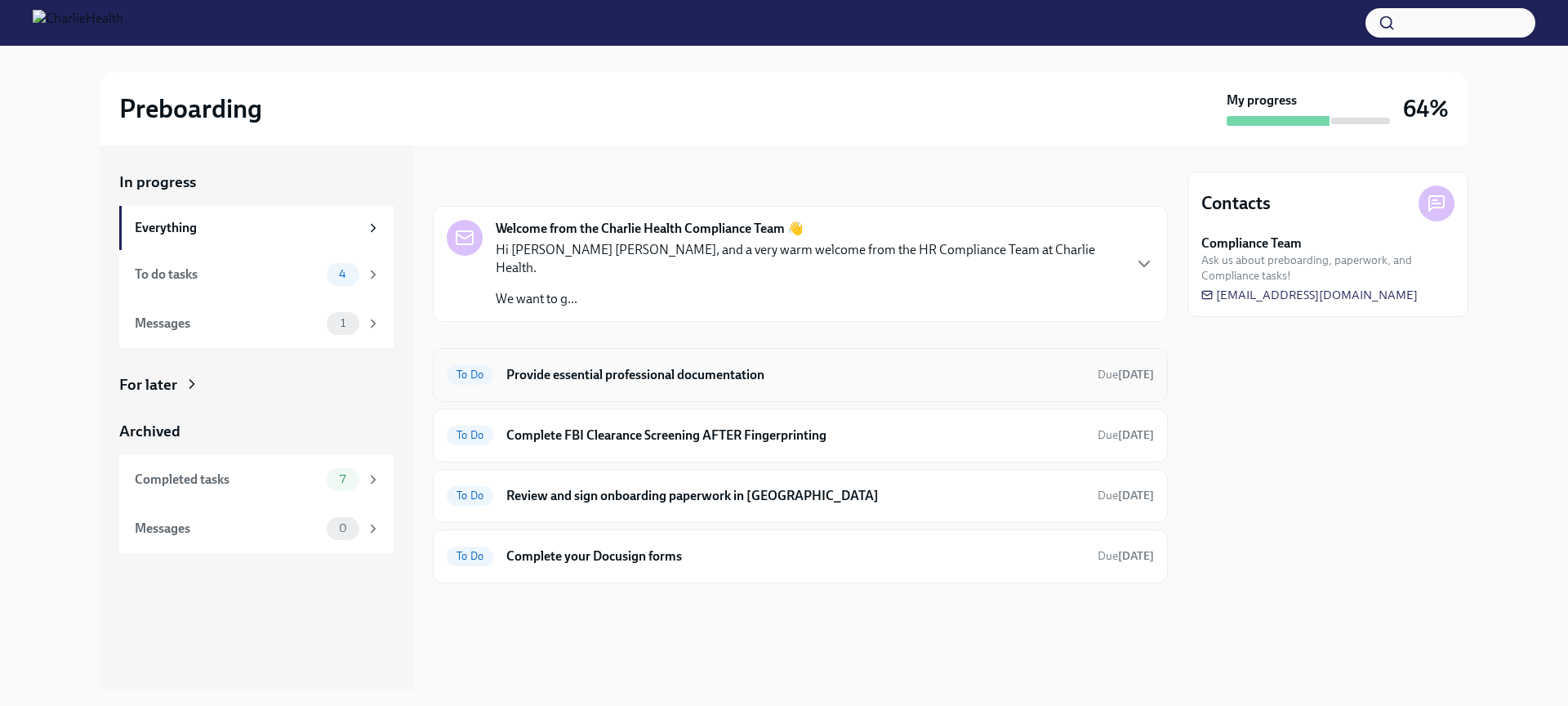
click at [671, 366] on h6 "Provide essential professional documentation" at bounding box center [796, 375] width 578 height 18
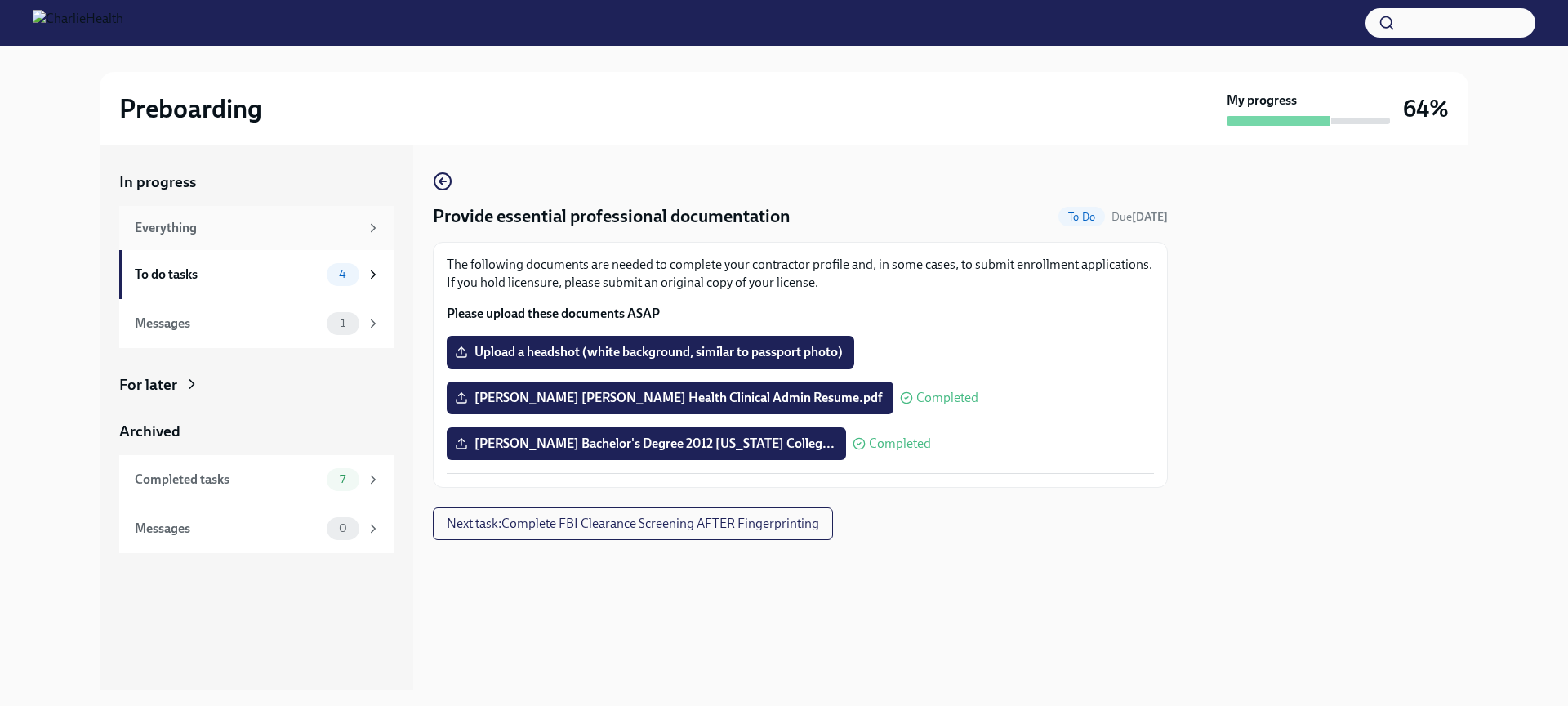
click at [266, 236] on div "Everything" at bounding box center [247, 228] width 225 height 18
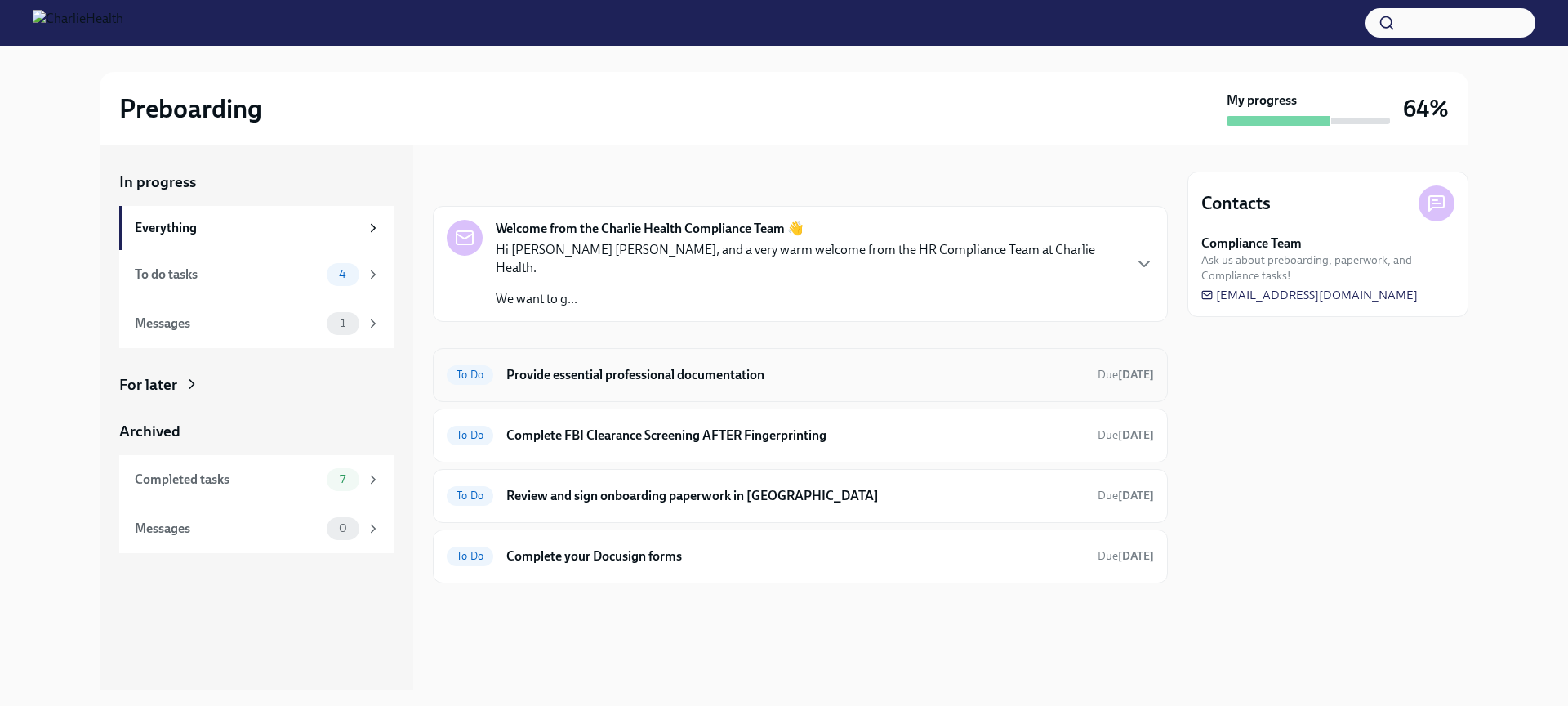
click at [936, 366] on h6 "Provide essential professional documentation" at bounding box center [796, 375] width 578 height 18
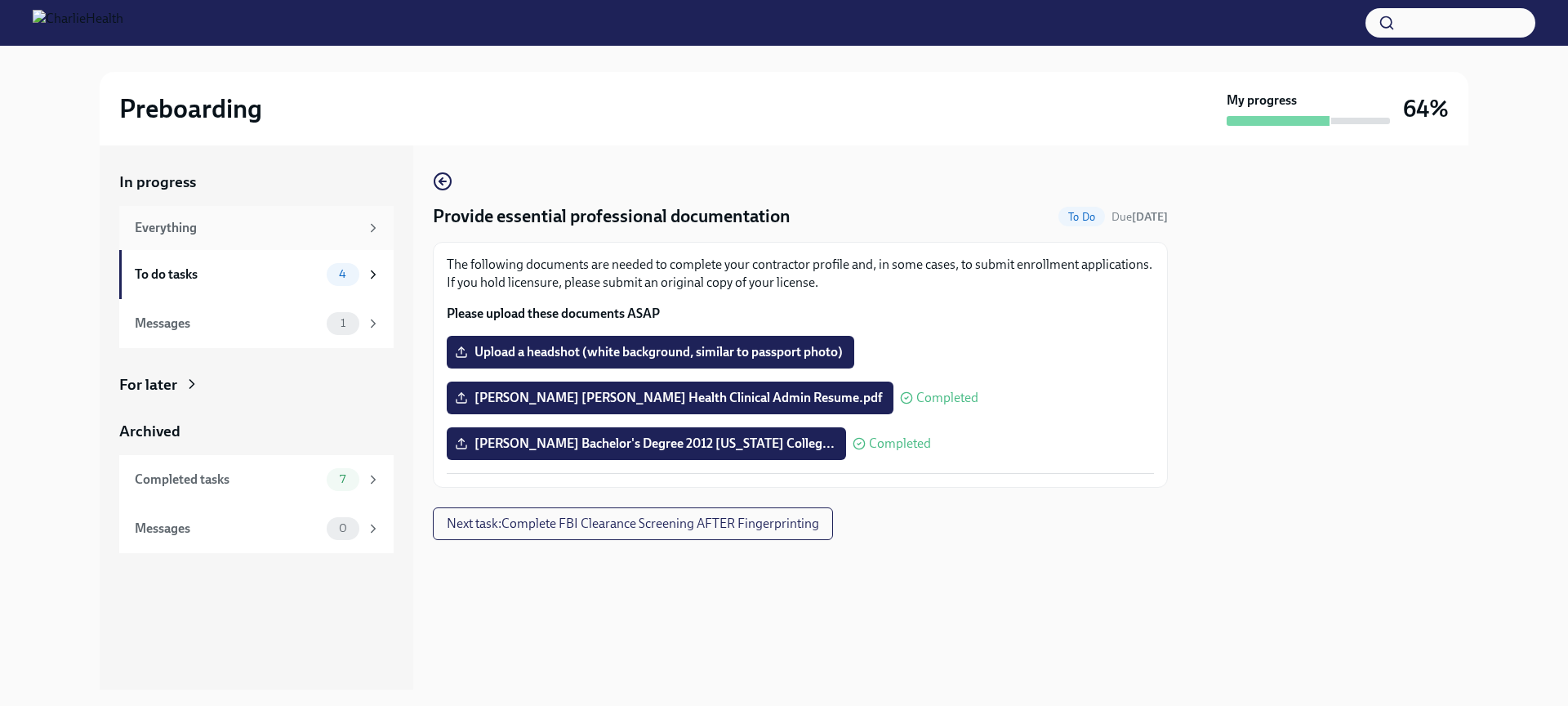
click at [238, 231] on div "Everything" at bounding box center [247, 228] width 225 height 18
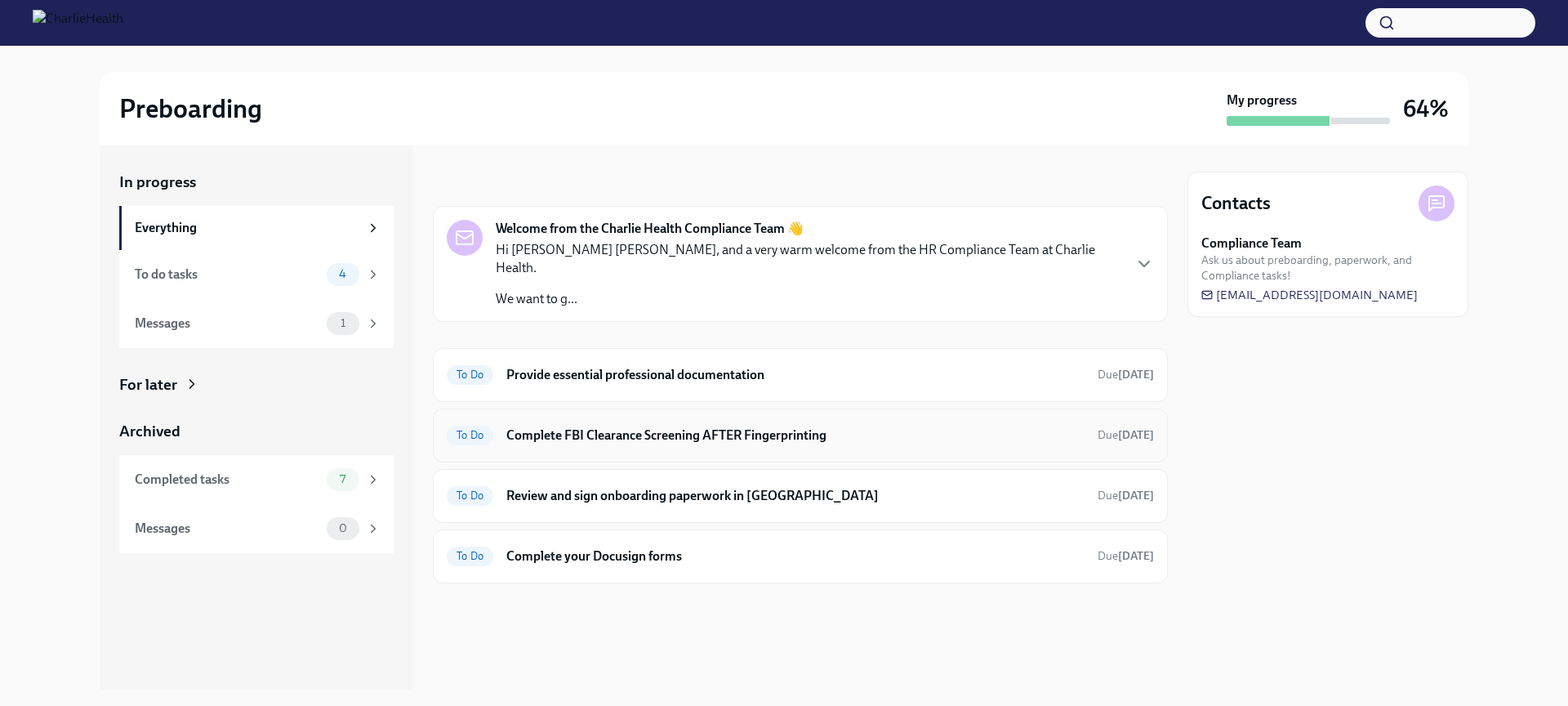
click at [702, 427] on h6 "Complete FBI Clearance Screening AFTER Fingerprinting" at bounding box center [796, 436] width 578 height 18
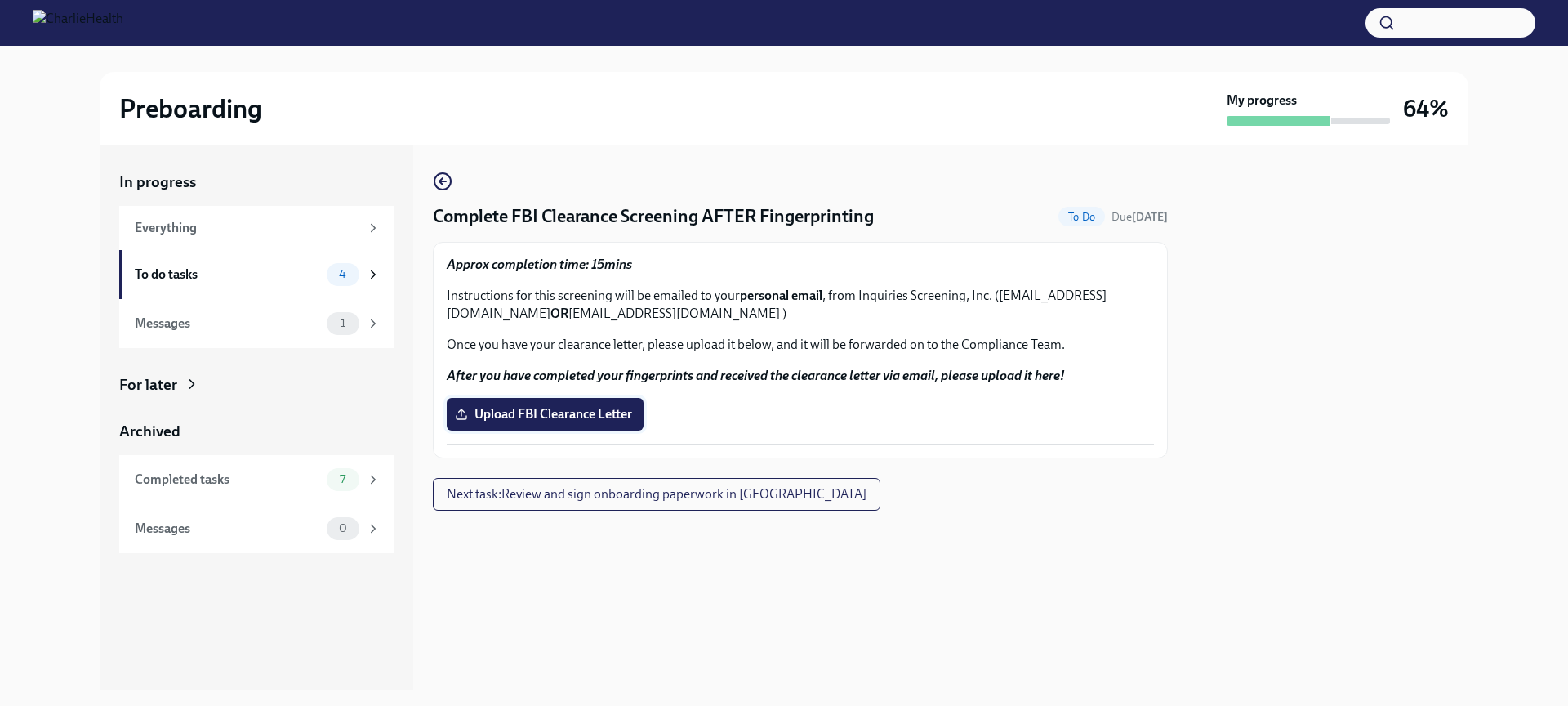
click at [524, 421] on span "Upload FBI Clearance Letter" at bounding box center [546, 413] width 174 height 16
click at [0, 0] on input "Upload FBI Clearance Letter" at bounding box center [0, 0] width 0 height 0
click at [699, 497] on span "Next task : Review and sign onboarding paperwork in [GEOGRAPHIC_DATA]" at bounding box center [657, 494] width 420 height 16
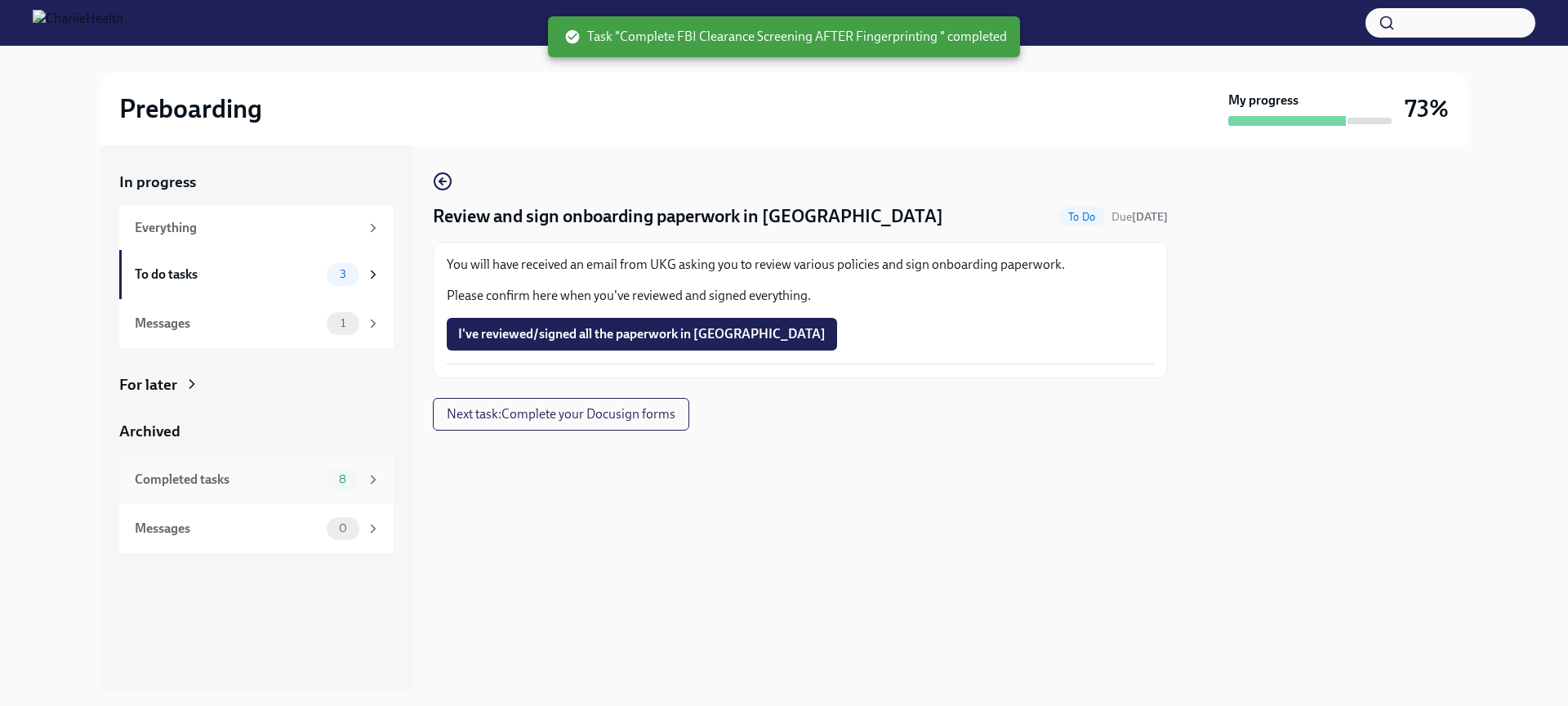
click at [238, 476] on div "Completed tasks" at bounding box center [228, 479] width 185 height 18
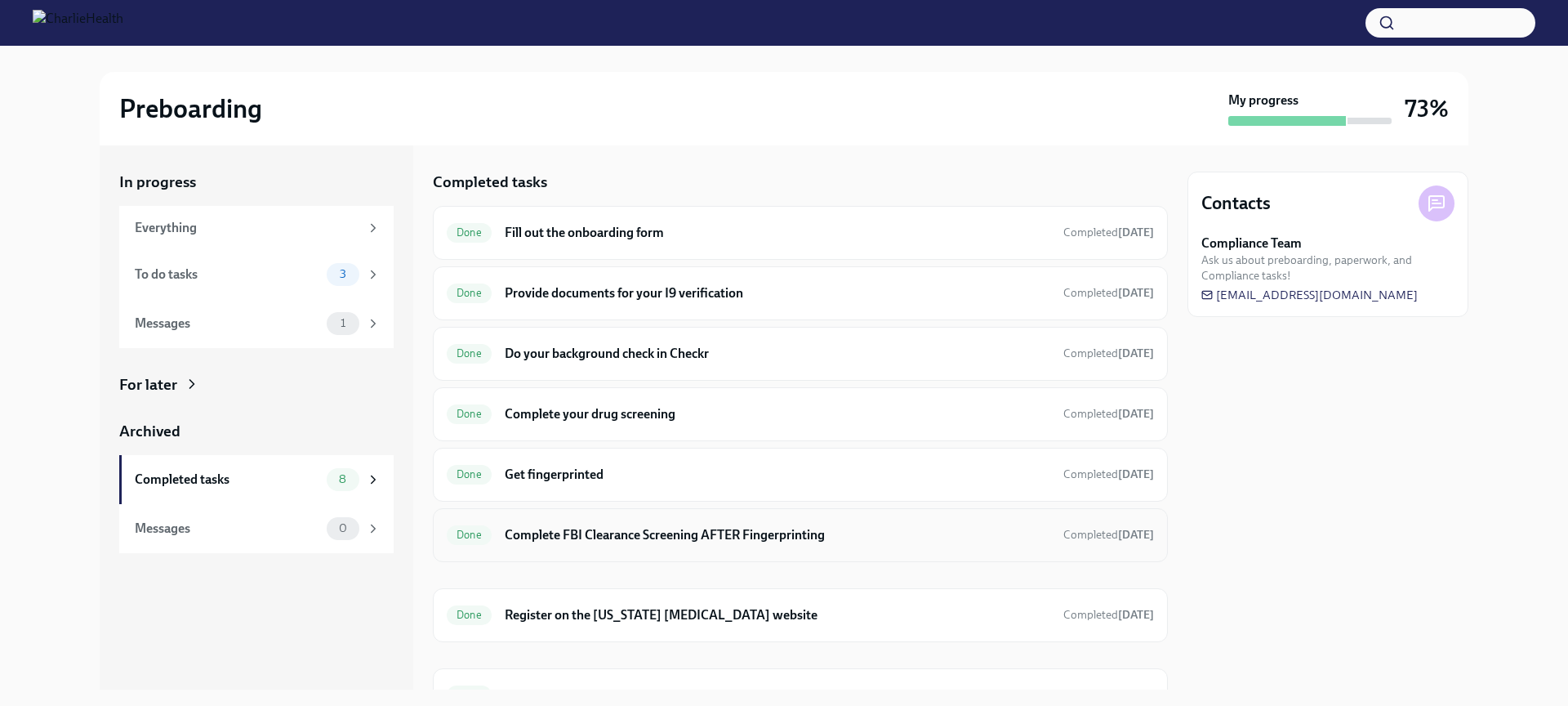
click at [730, 547] on div "Done Complete FBI Clearance Screening AFTER Fingerprinting Completed [DATE]" at bounding box center [800, 535] width 708 height 26
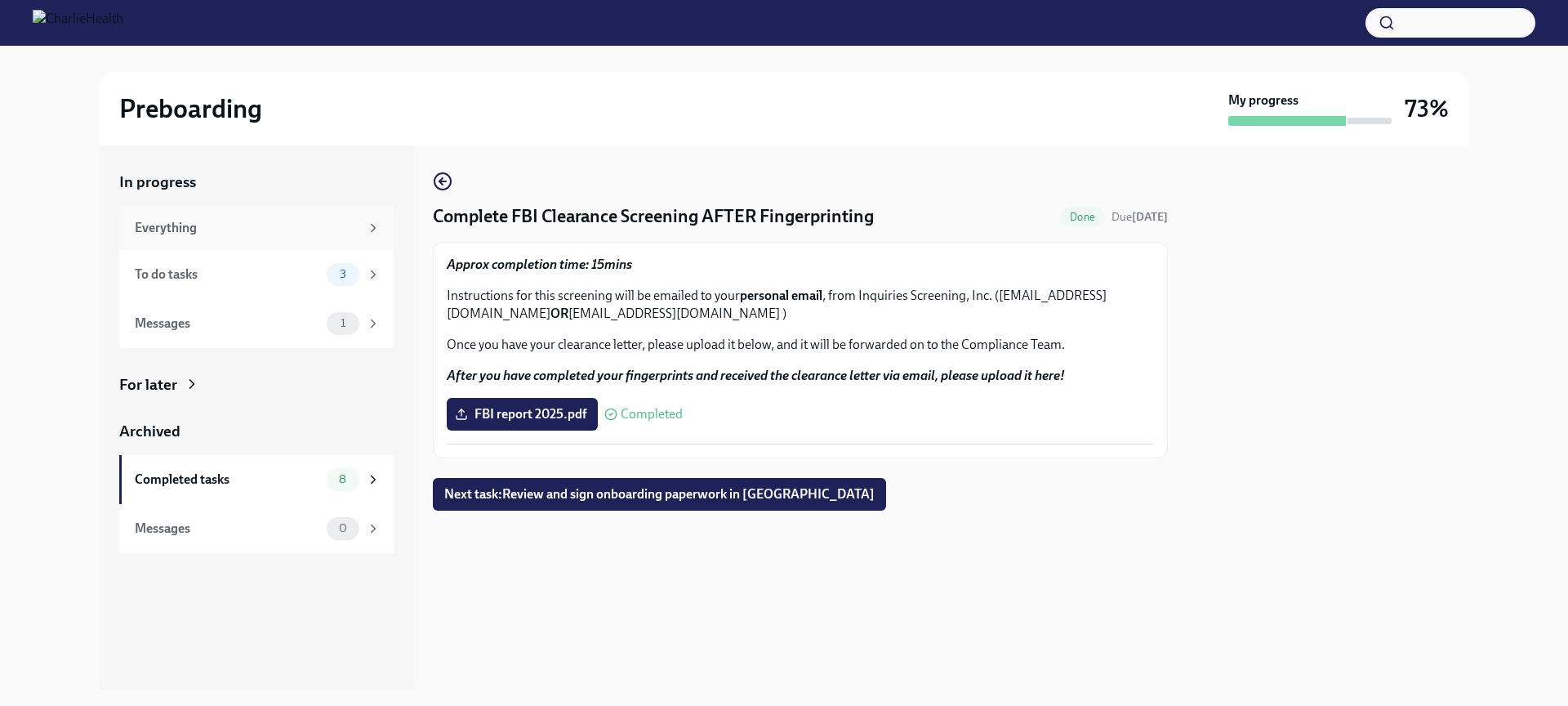
click at [237, 220] on div "Everything" at bounding box center [247, 228] width 225 height 18
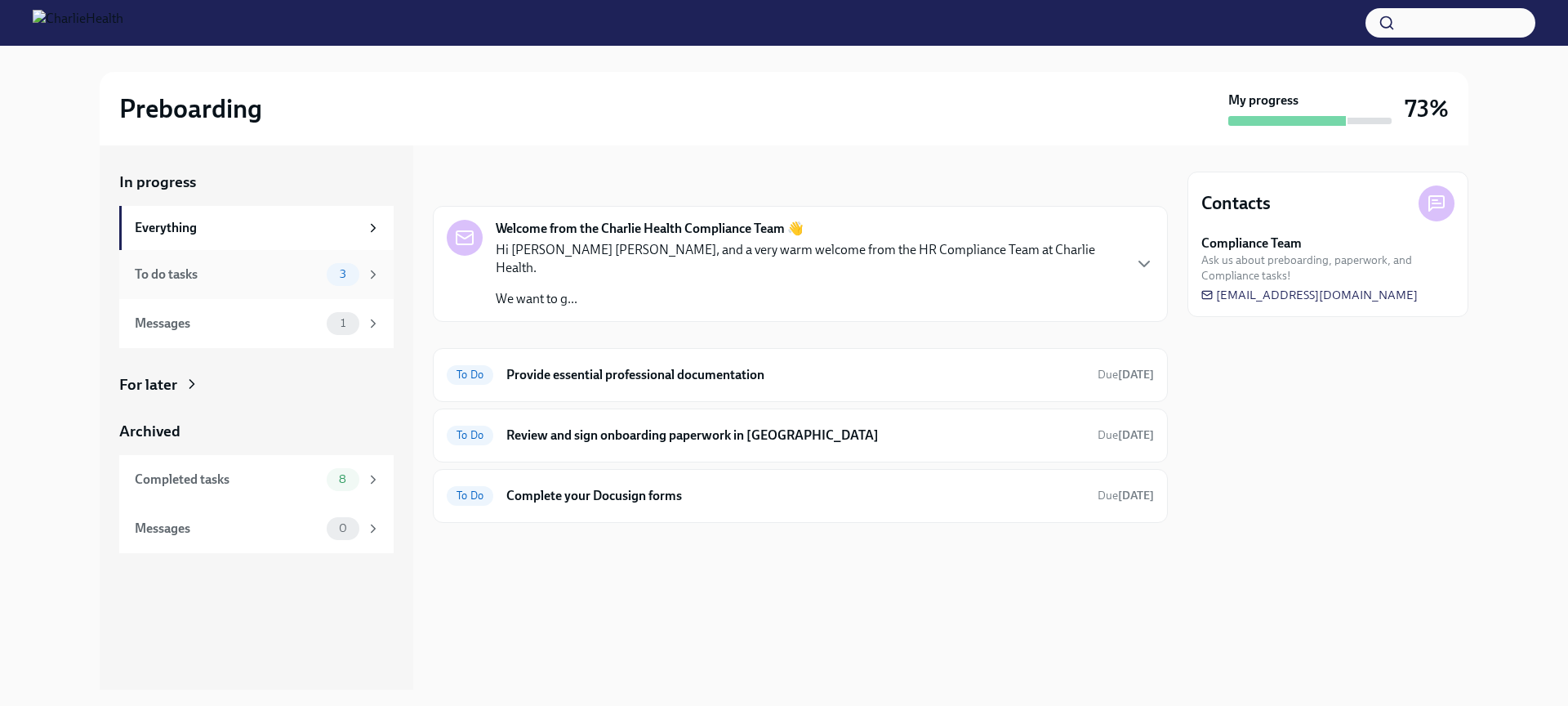
click at [331, 277] on span "3" at bounding box center [343, 273] width 26 height 13
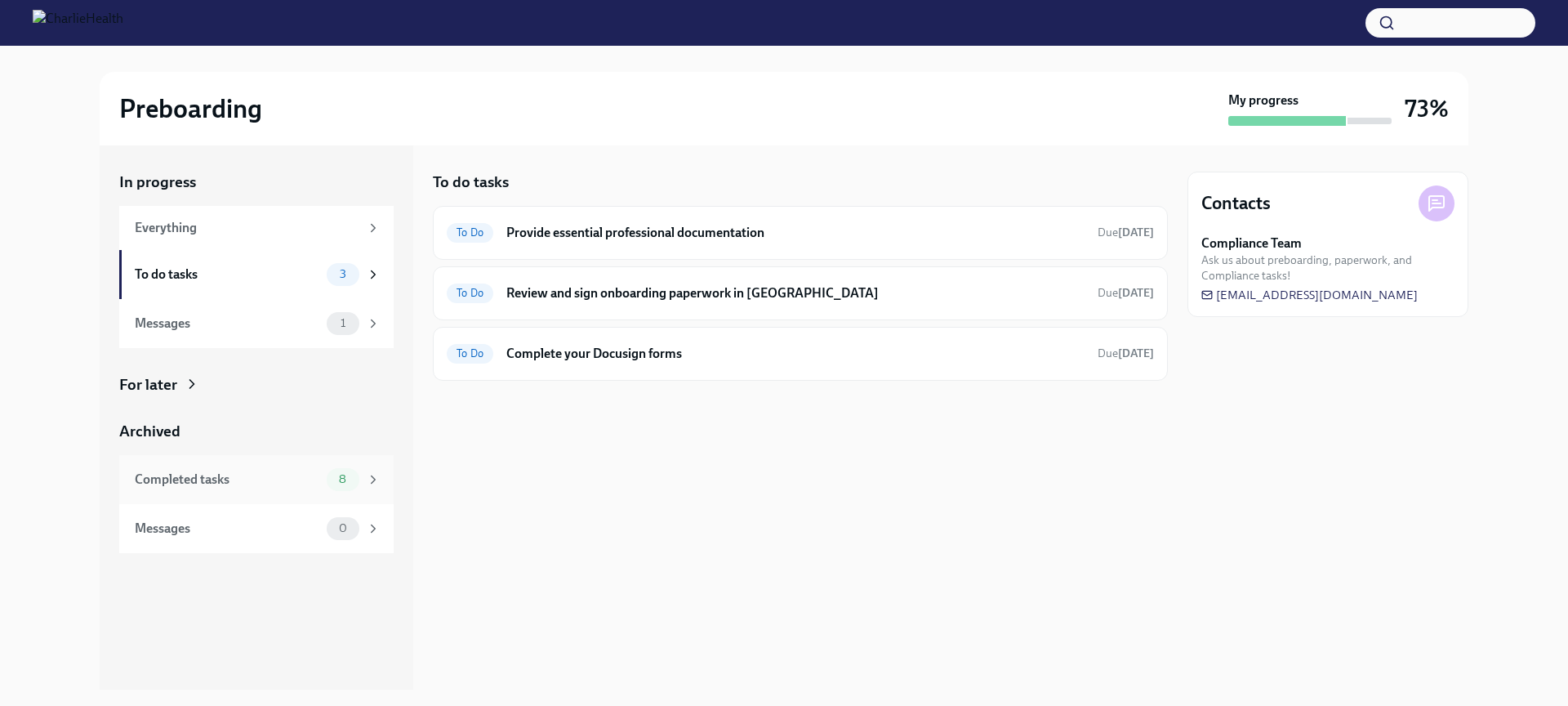
click at [324, 479] on div "Completed tasks 8" at bounding box center [258, 480] width 246 height 23
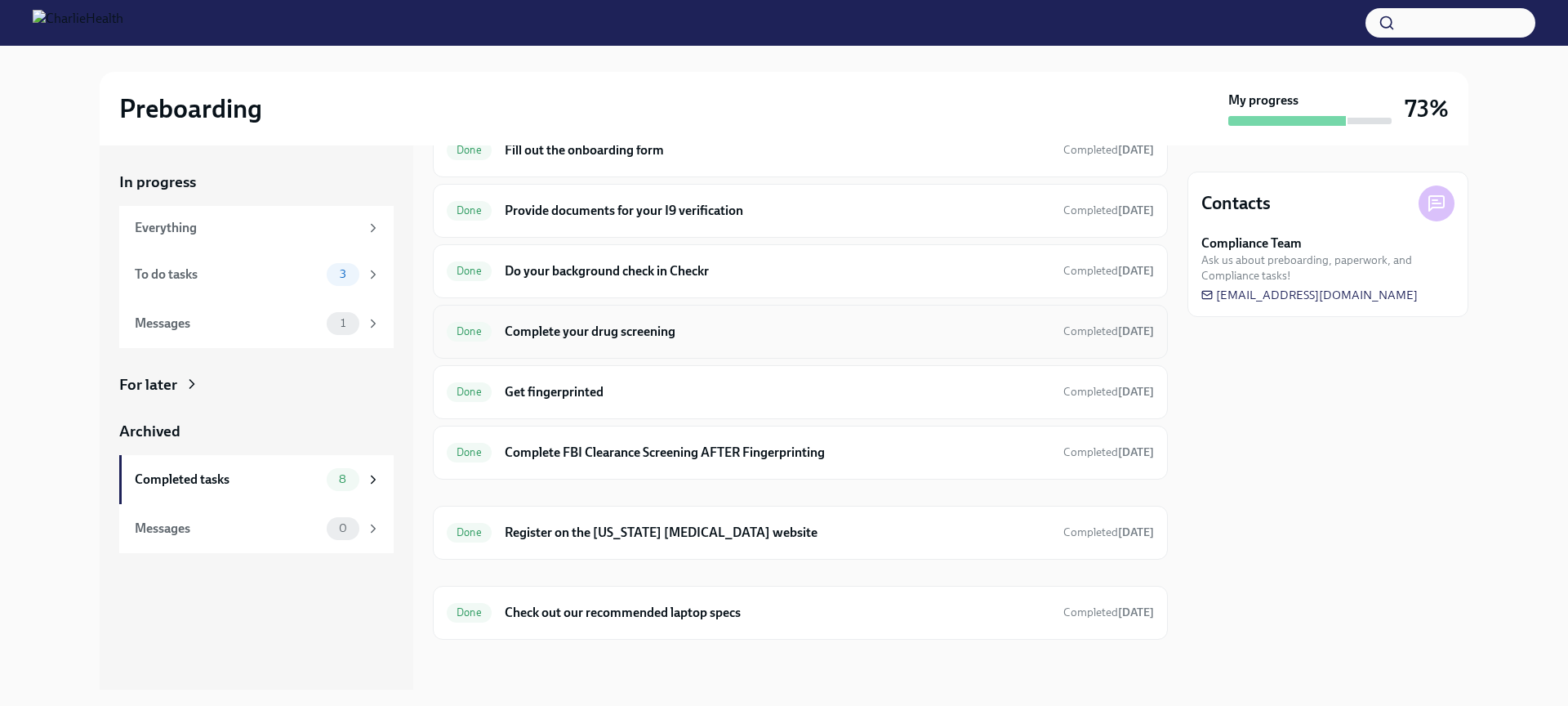
scroll to position [85, 0]
click at [777, 614] on h6 "Check out our recommended laptop specs" at bounding box center [777, 610] width 546 height 18
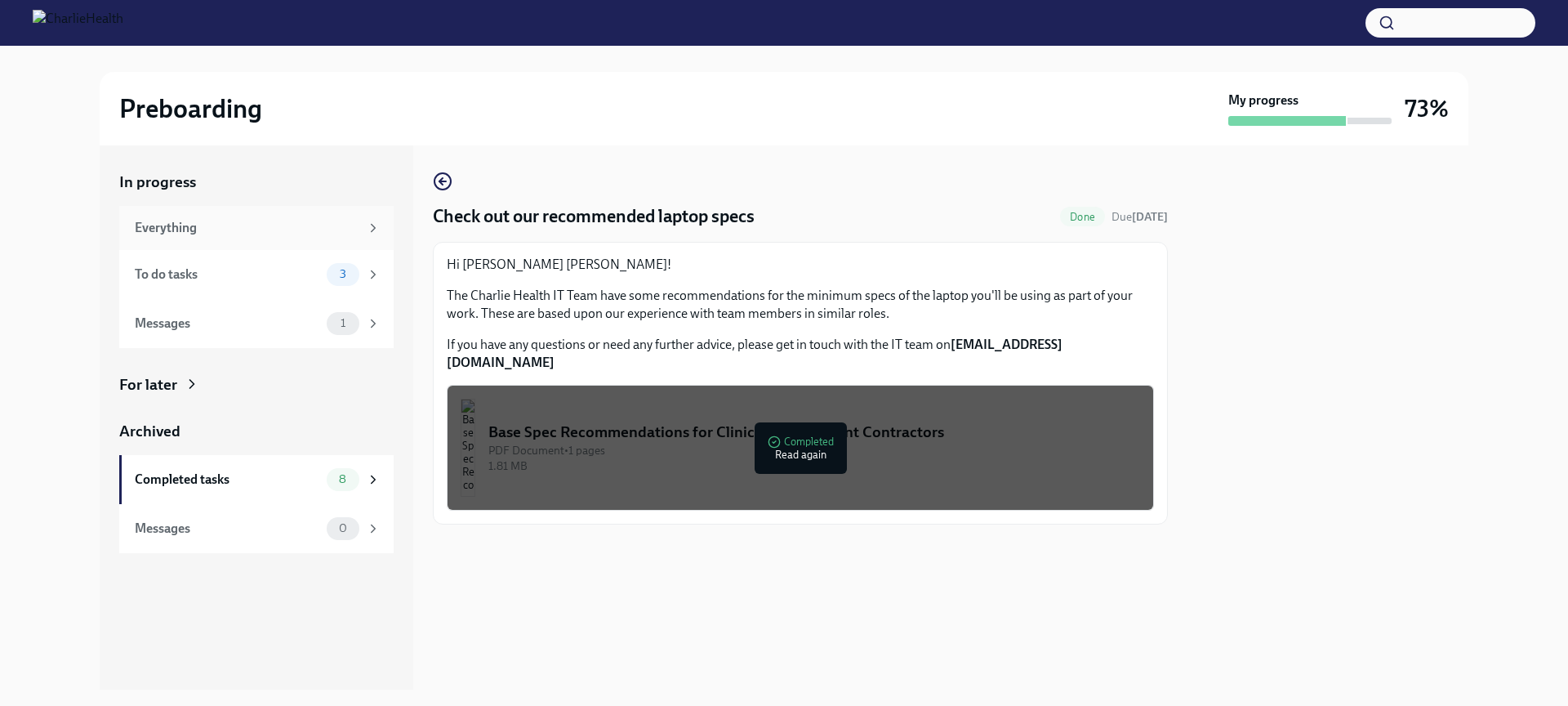
click at [278, 230] on div "Everything" at bounding box center [247, 228] width 225 height 18
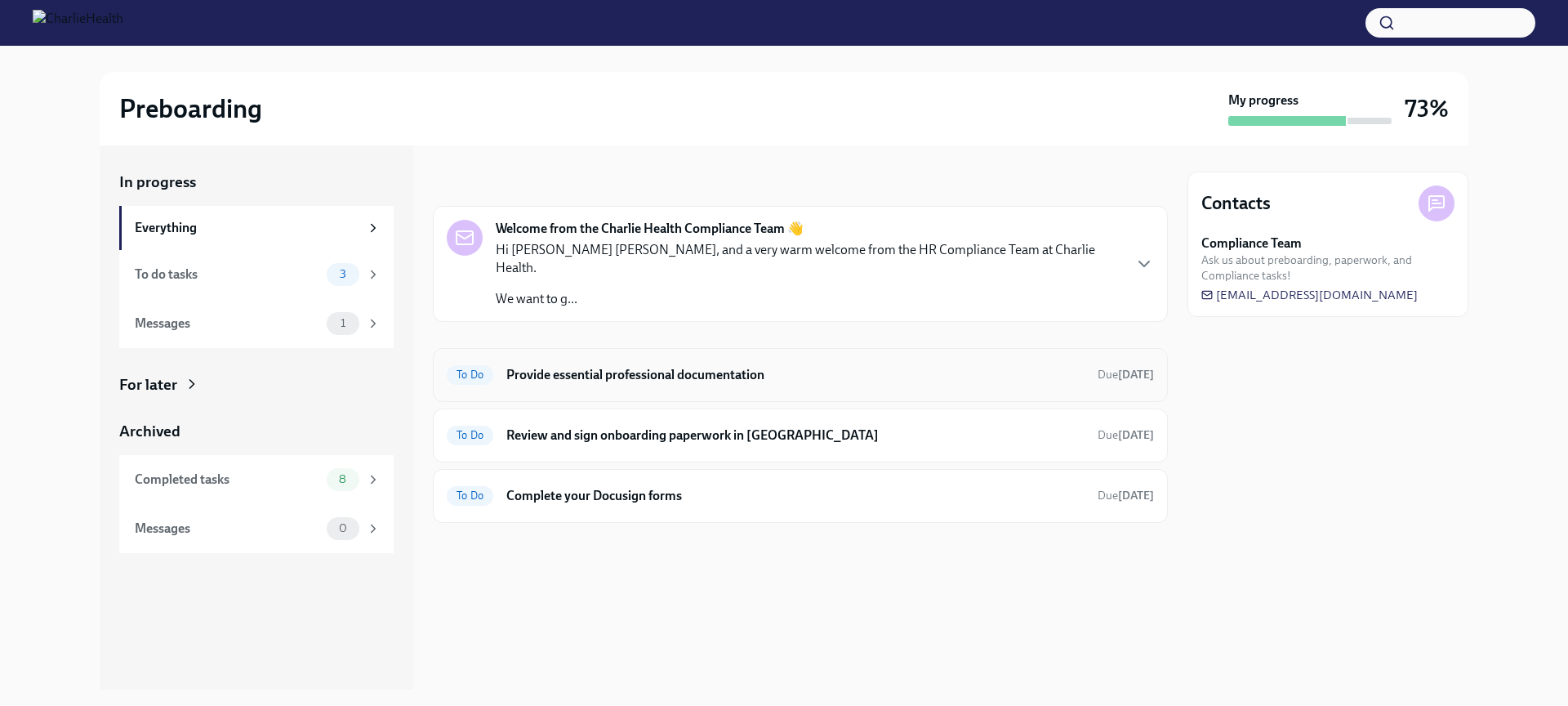
click at [685, 366] on h6 "Provide essential professional documentation" at bounding box center [796, 375] width 578 height 18
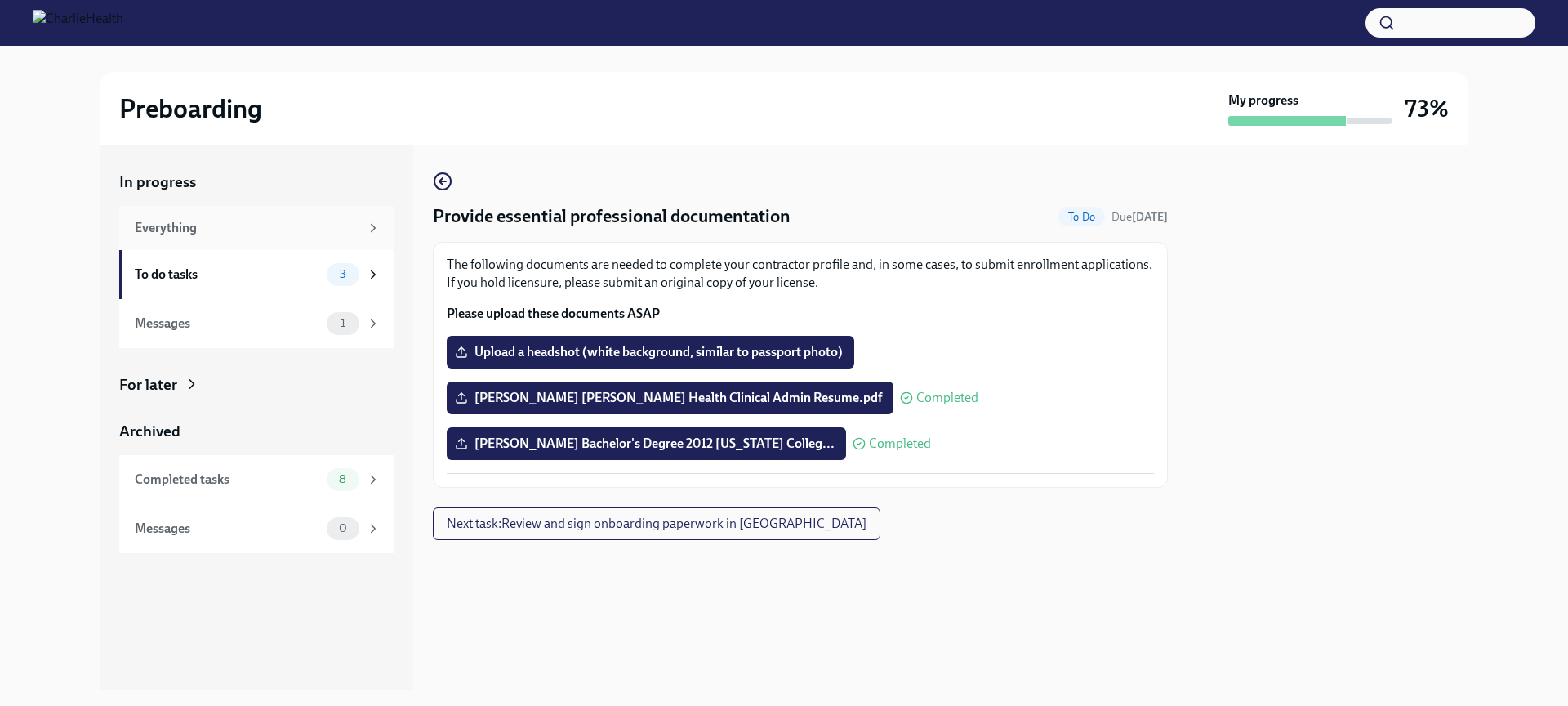
click at [223, 222] on div "Everything" at bounding box center [247, 228] width 225 height 18
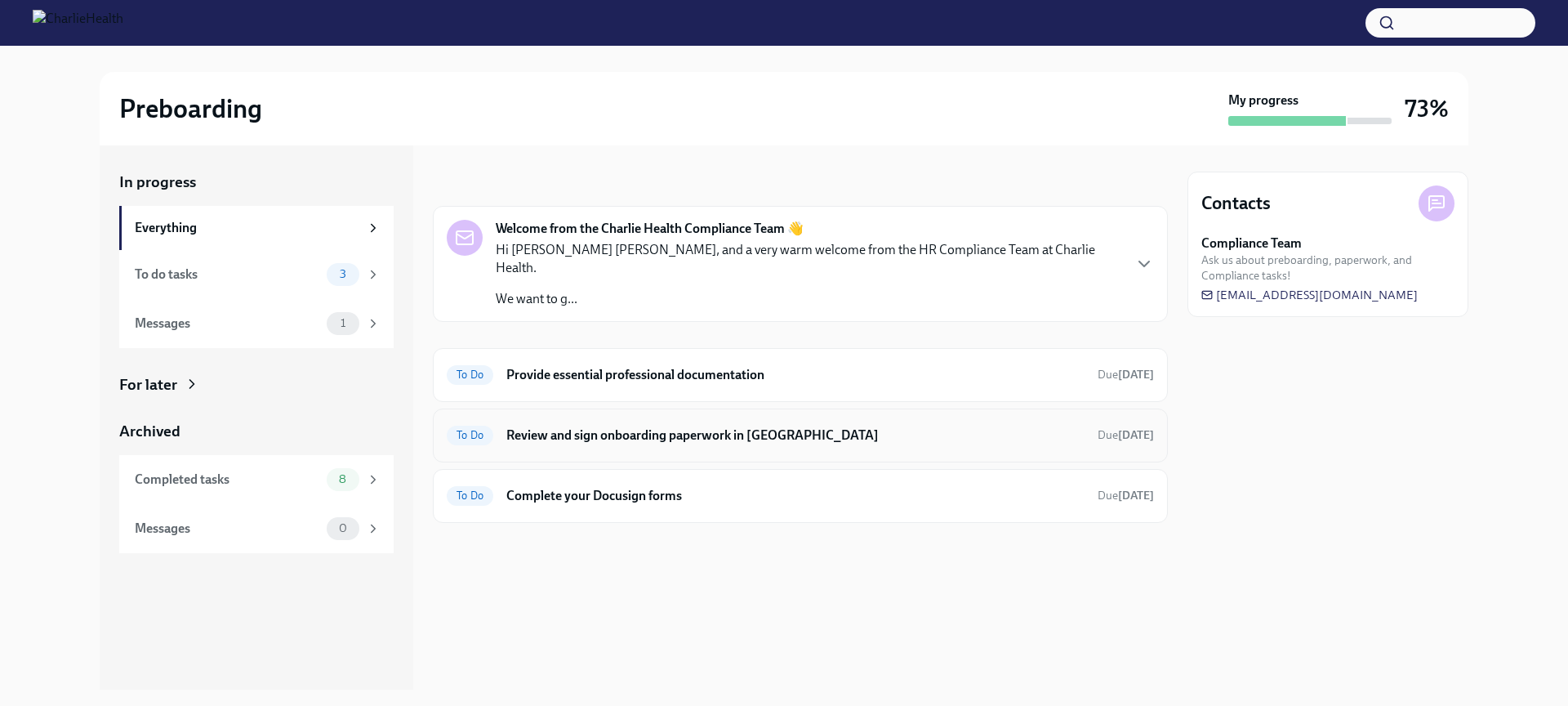
click at [682, 426] on div "To Do Review and sign onboarding paperwork in [GEOGRAPHIC_DATA] Due [DATE]" at bounding box center [800, 435] width 708 height 26
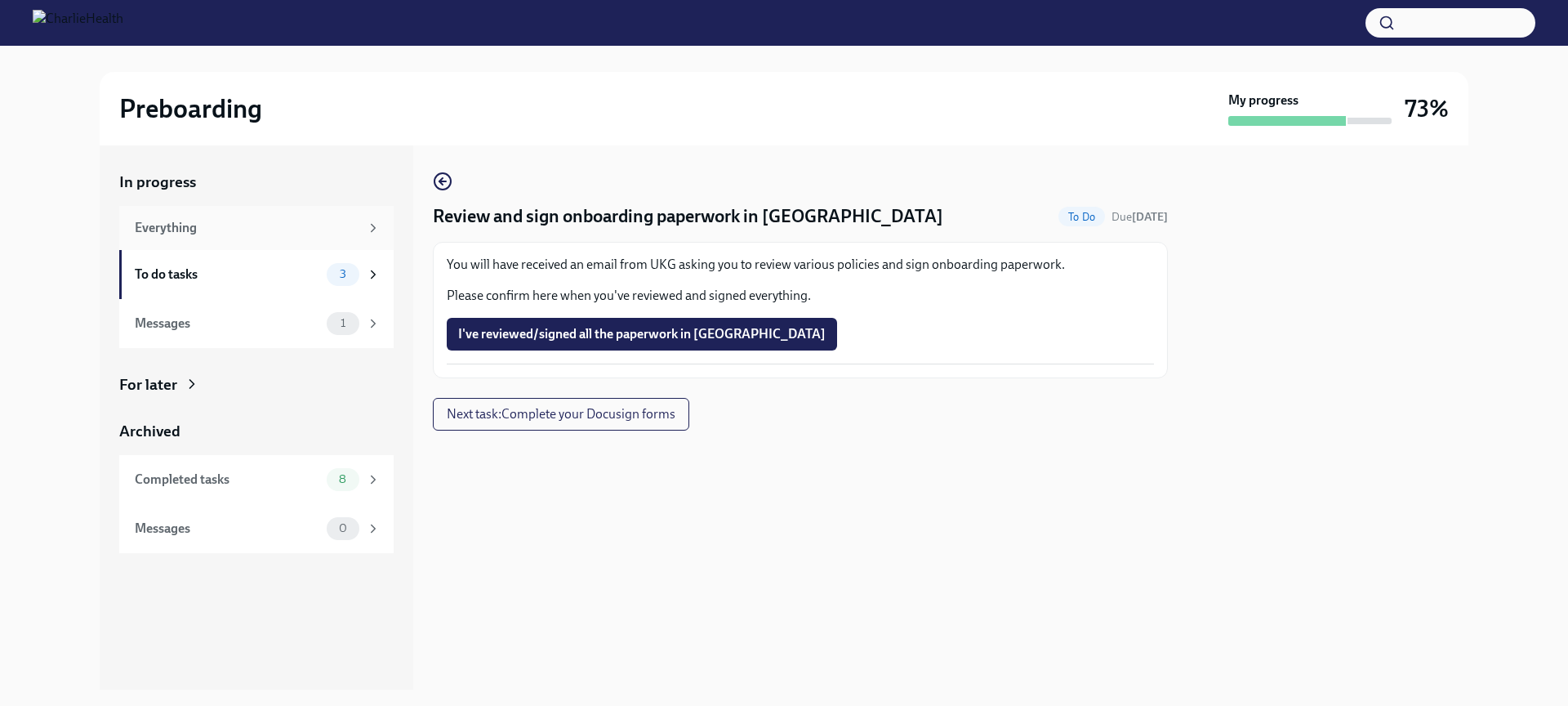
click at [245, 234] on div "Everything" at bounding box center [247, 228] width 225 height 18
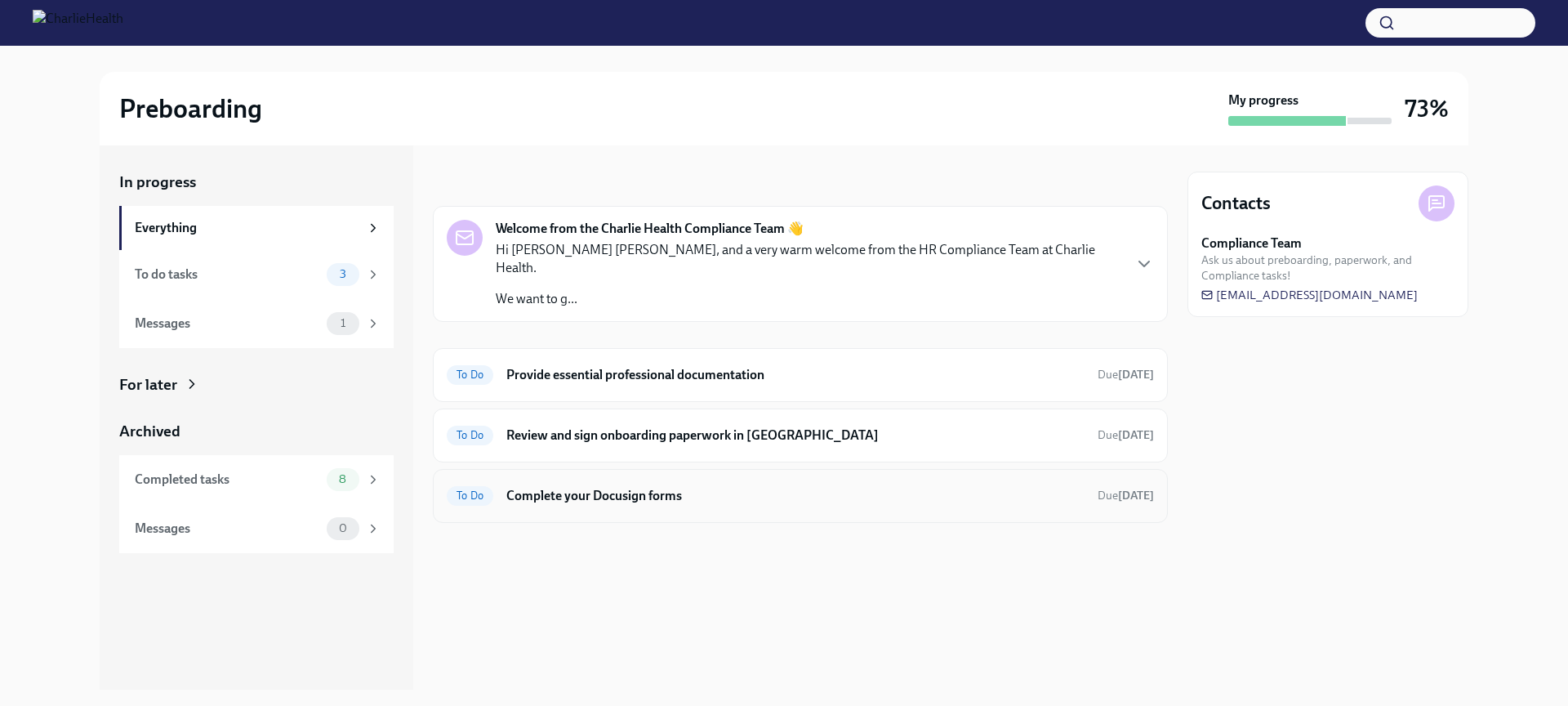
click at [666, 487] on h6 "Complete your Docusign forms" at bounding box center [796, 495] width 578 height 18
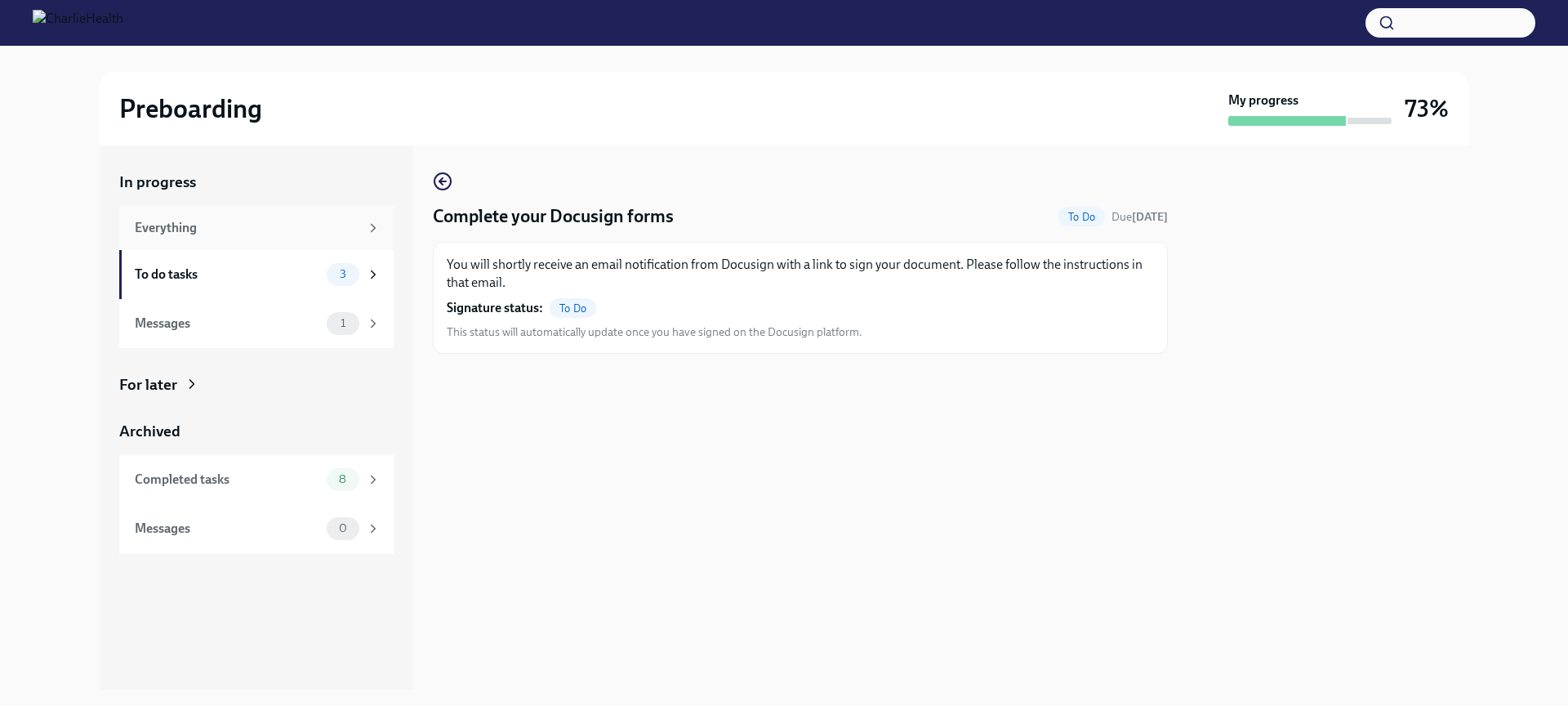
click at [214, 234] on div "Everything" at bounding box center [247, 228] width 225 height 18
